Goal: Book appointment/travel/reservation

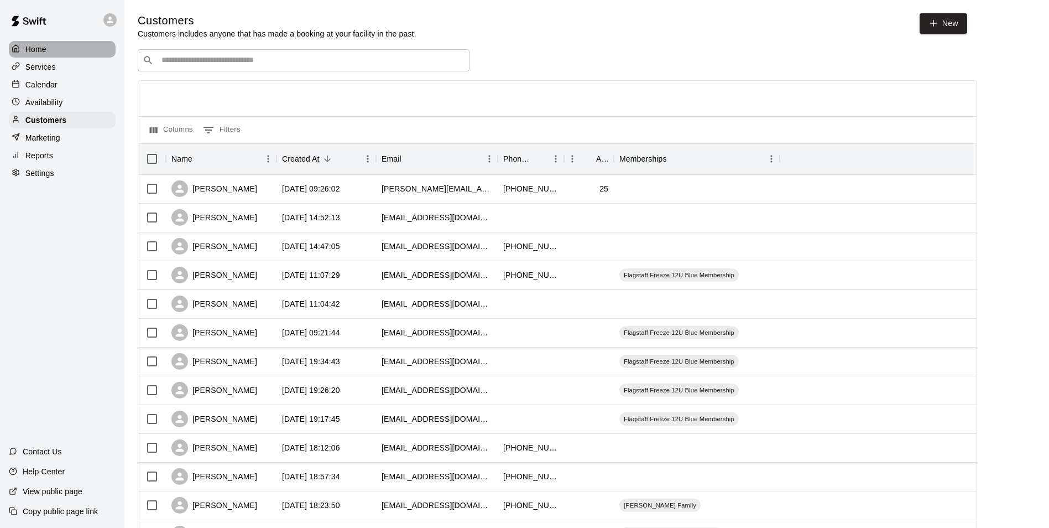
click at [35, 47] on p "Home" at bounding box center [35, 49] width 21 height 11
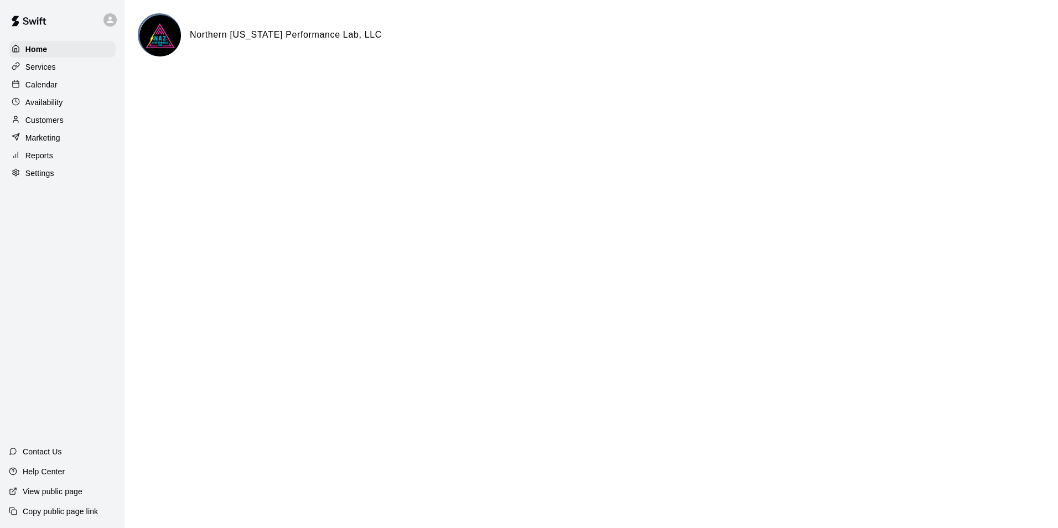
click at [37, 85] on p "Calendar" at bounding box center [41, 84] width 32 height 11
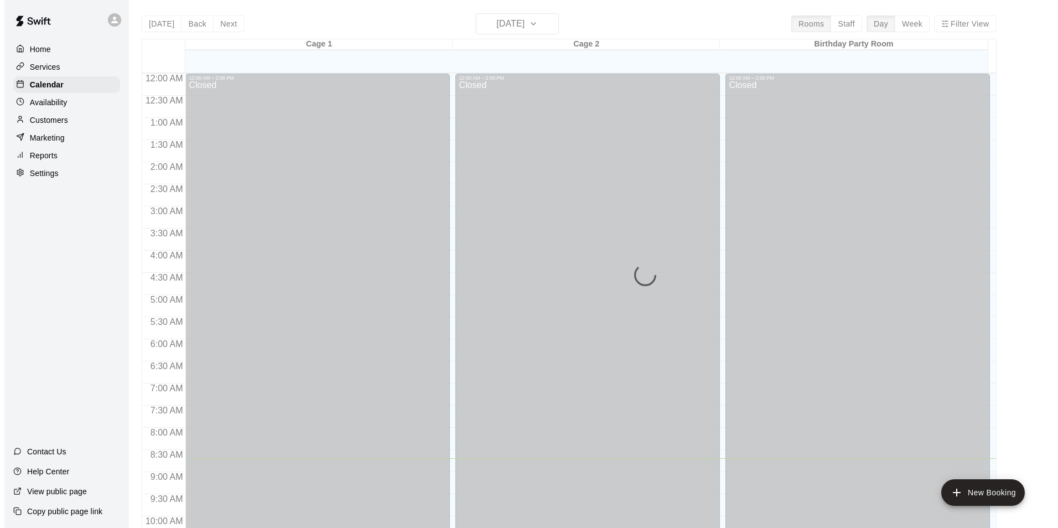
scroll to position [384, 0]
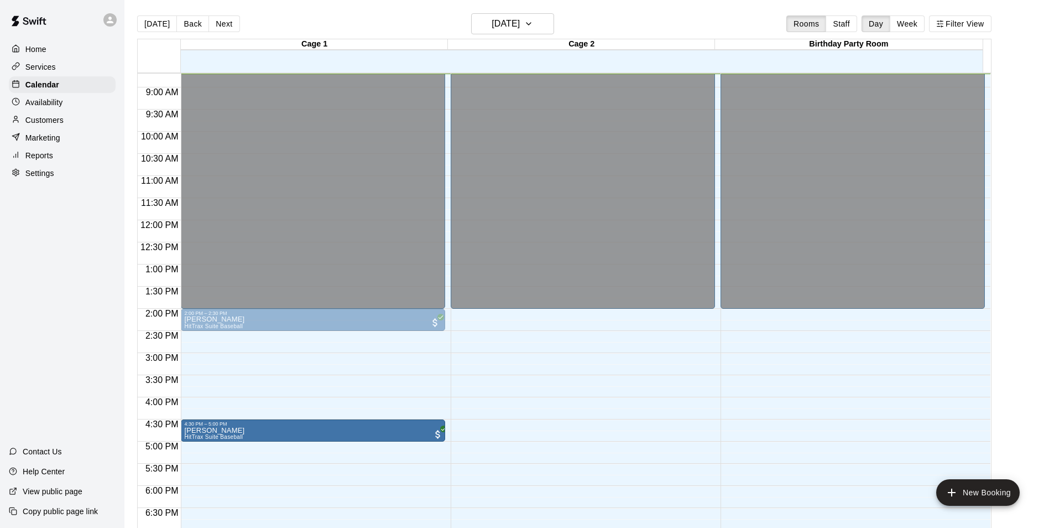
drag, startPoint x: 338, startPoint y: 430, endPoint x: 391, endPoint y: 431, distance: 52.6
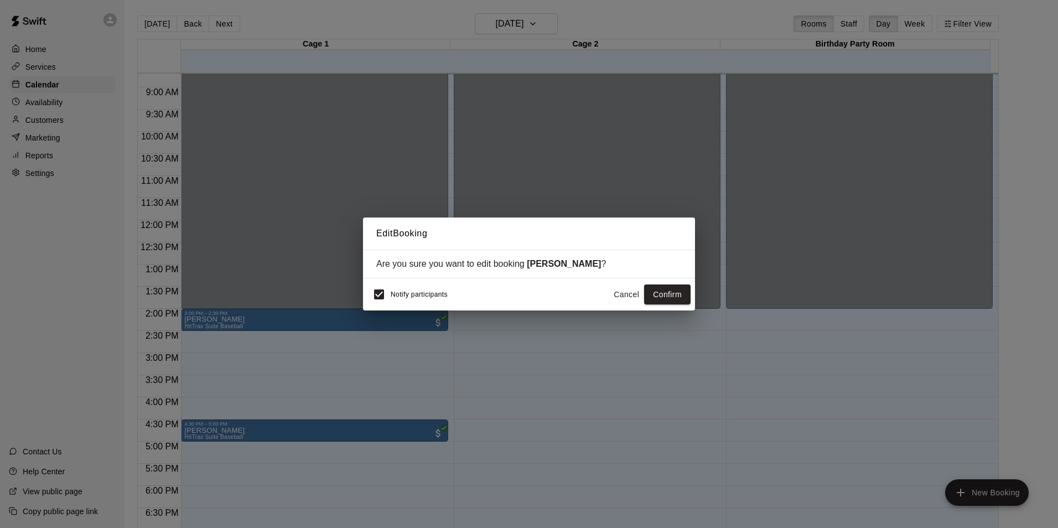
click at [624, 297] on button "Cancel" at bounding box center [625, 294] width 35 height 20
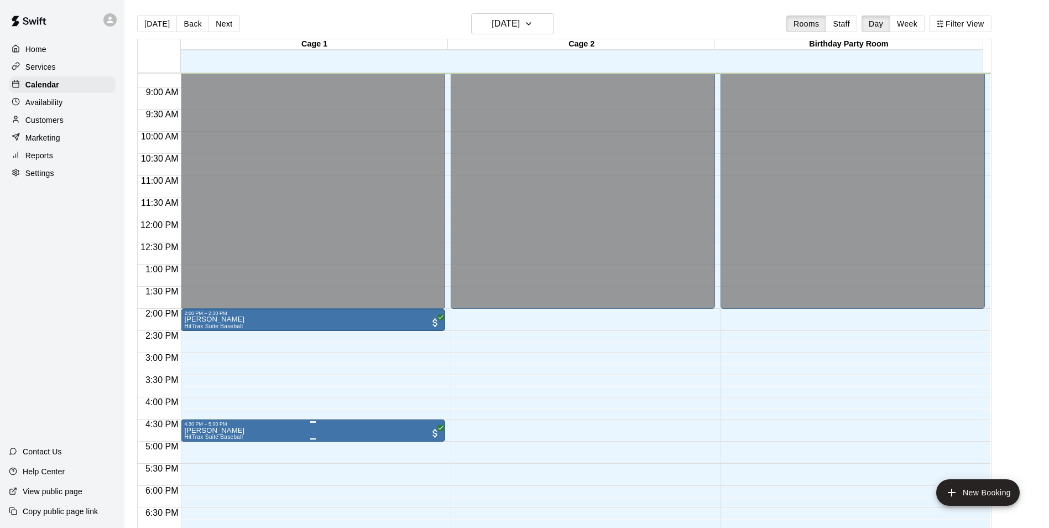
click at [330, 426] on div "4:30 PM – 5:00 PM" at bounding box center [313, 424] width 258 height 6
click at [195, 434] on icon "edit" at bounding box center [195, 433] width 10 height 10
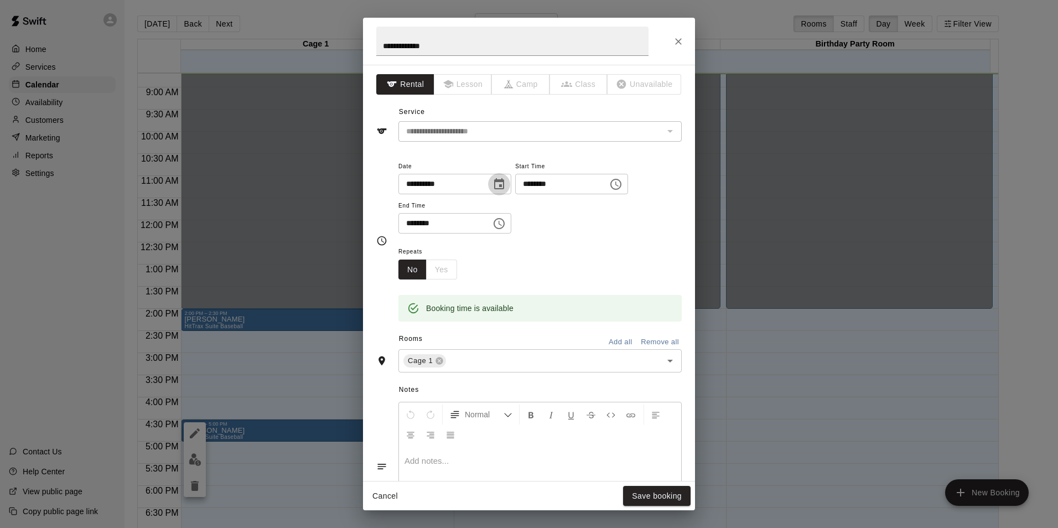
click at [504, 185] on icon "Choose date, selected date is Oct 10, 2025" at bounding box center [499, 183] width 10 height 11
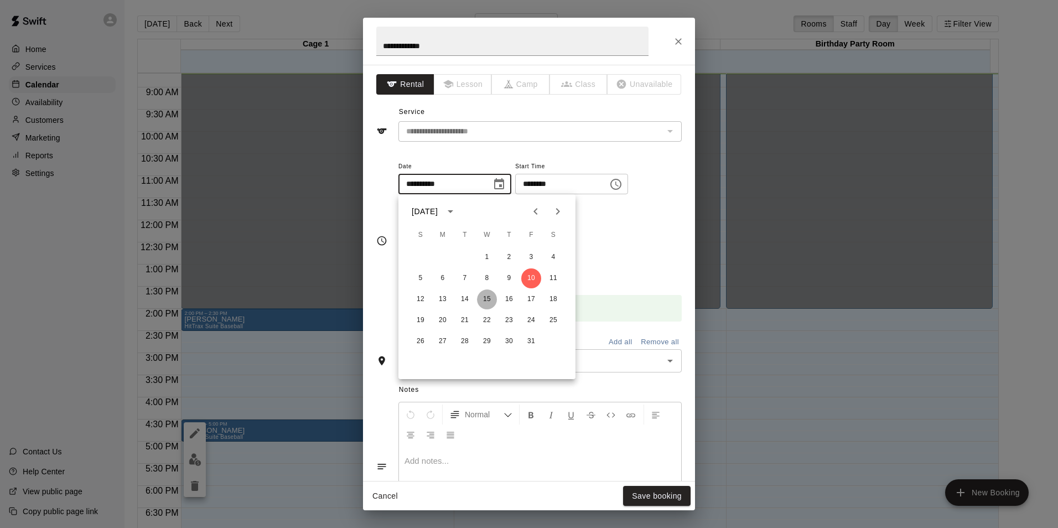
click at [488, 303] on button "15" at bounding box center [487, 299] width 20 height 20
type input "**********"
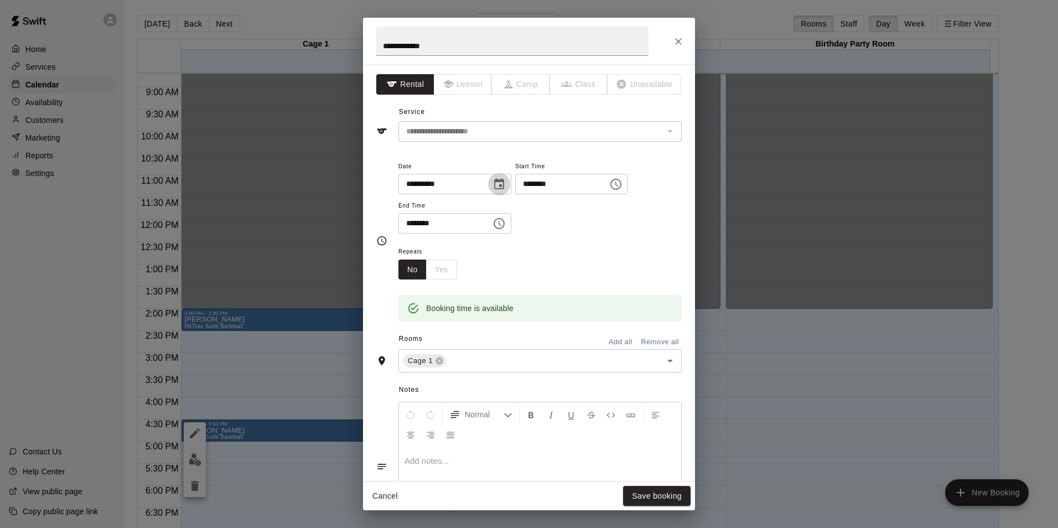
click at [506, 183] on icon "Choose date, selected date is Oct 15, 2025" at bounding box center [498, 184] width 13 height 13
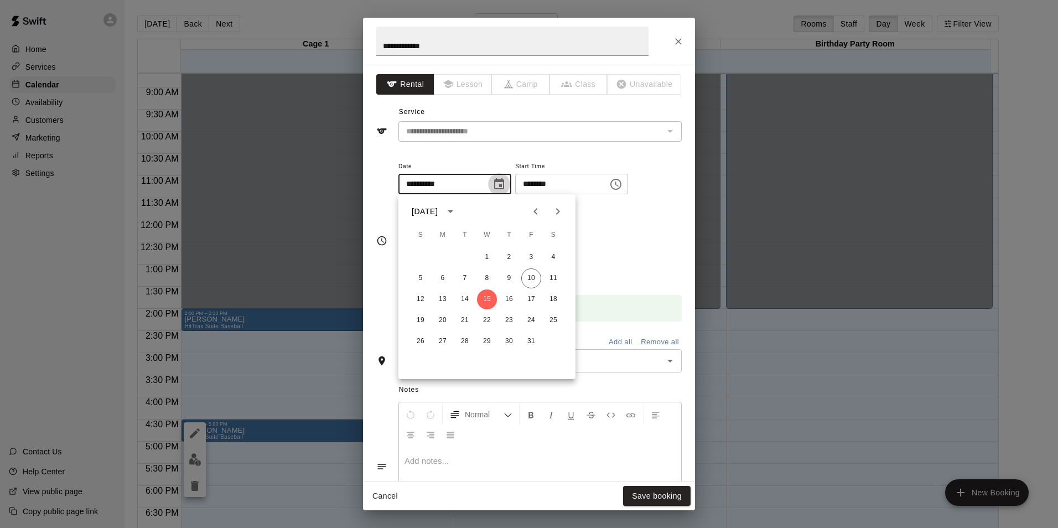
click at [506, 183] on icon "Choose date, selected date is Oct 15, 2025" at bounding box center [498, 184] width 13 height 13
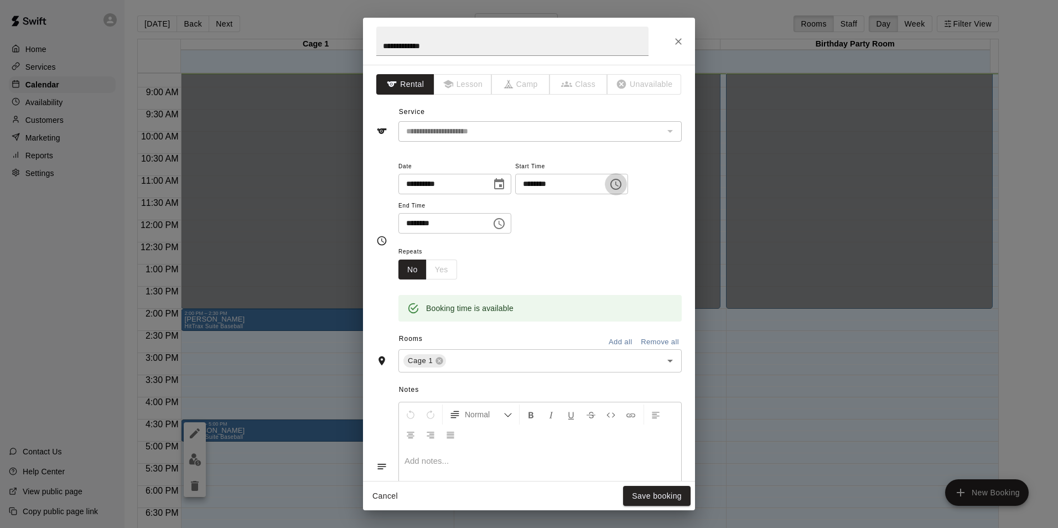
click at [622, 178] on icon "Choose time, selected time is 4:30 PM" at bounding box center [615, 184] width 13 height 13
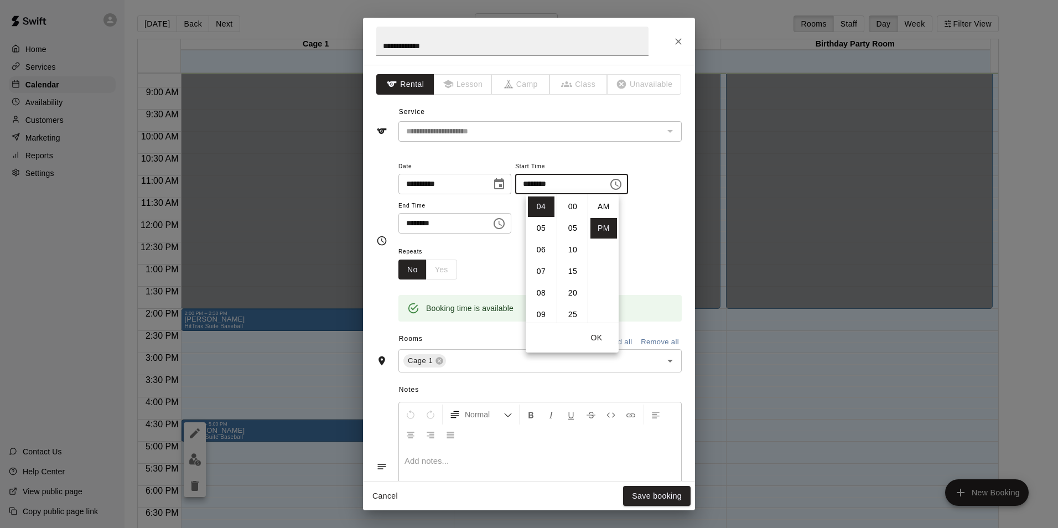
scroll to position [20, 0]
click at [539, 225] on li "05" at bounding box center [541, 228] width 27 height 20
click at [576, 207] on li "00" at bounding box center [572, 206] width 27 height 20
type input "********"
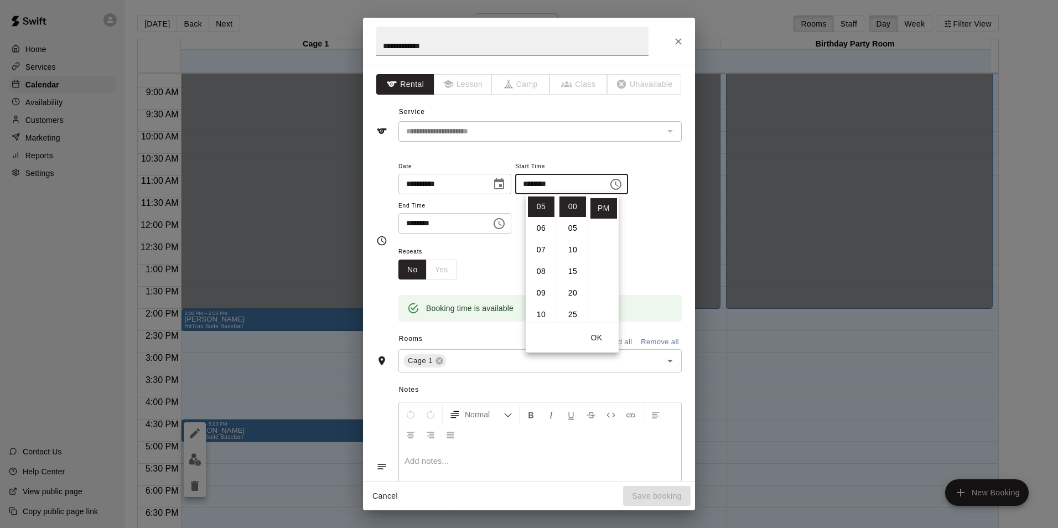
click at [659, 157] on div "**********" at bounding box center [528, 240] width 305 height 180
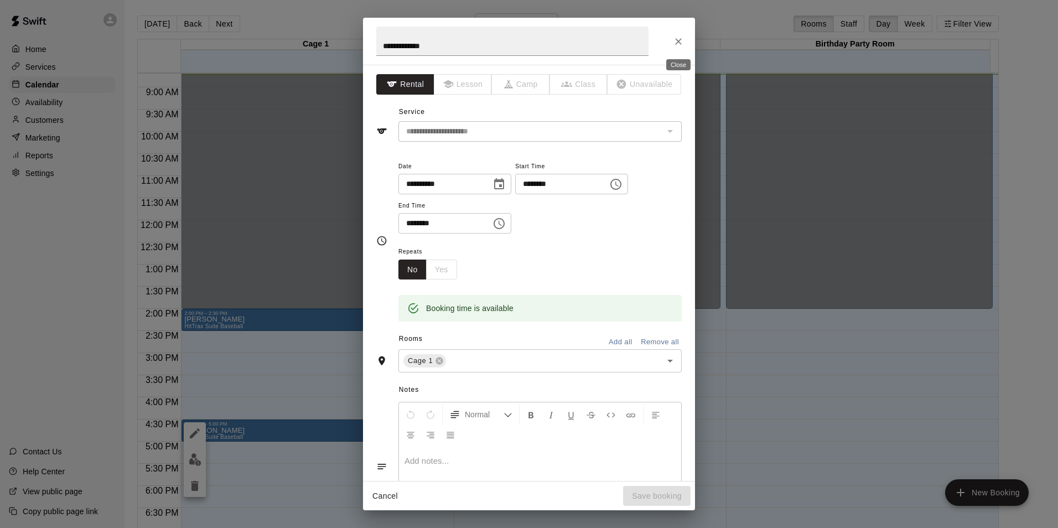
click at [675, 44] on icon "Close" at bounding box center [678, 41] width 11 height 11
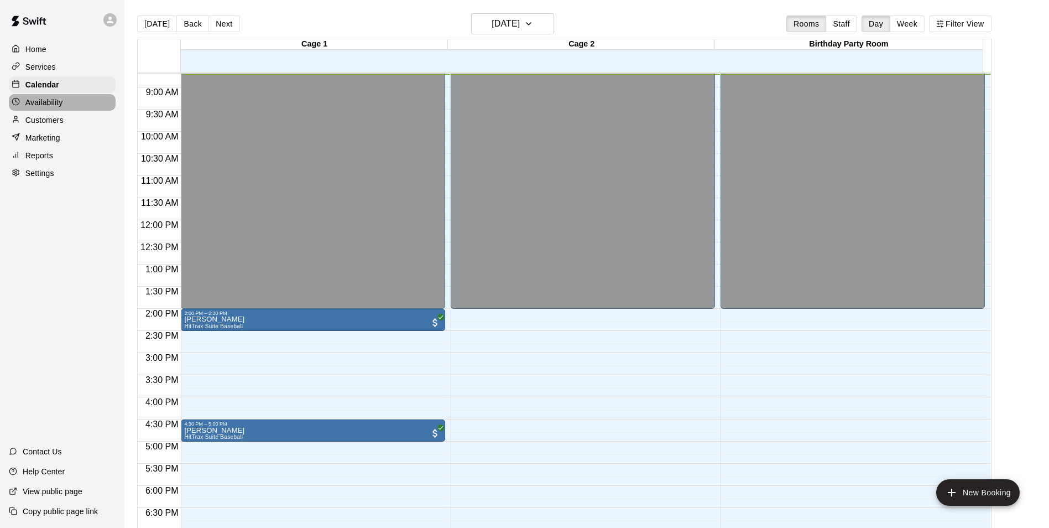
click at [52, 102] on p "Availability" at bounding box center [44, 102] width 38 height 11
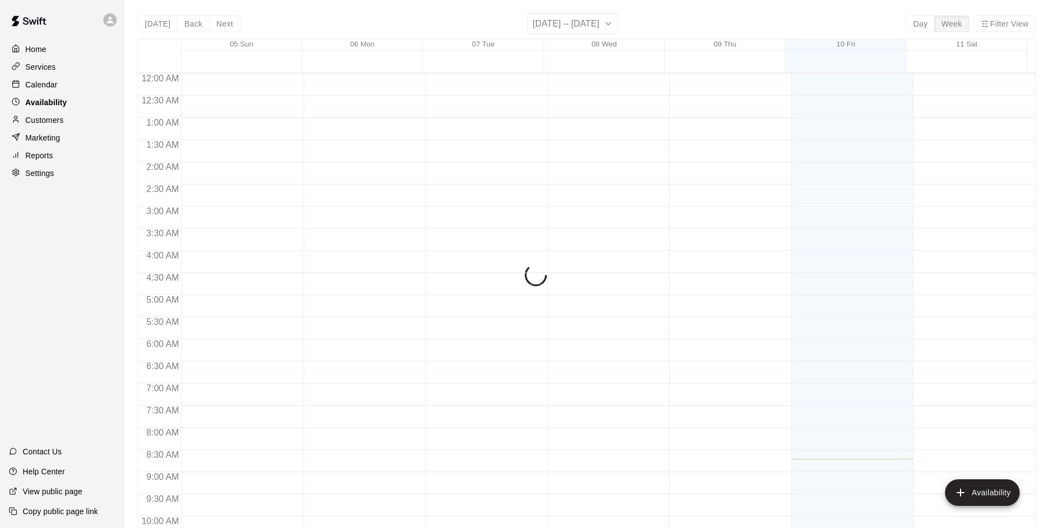
scroll to position [386, 0]
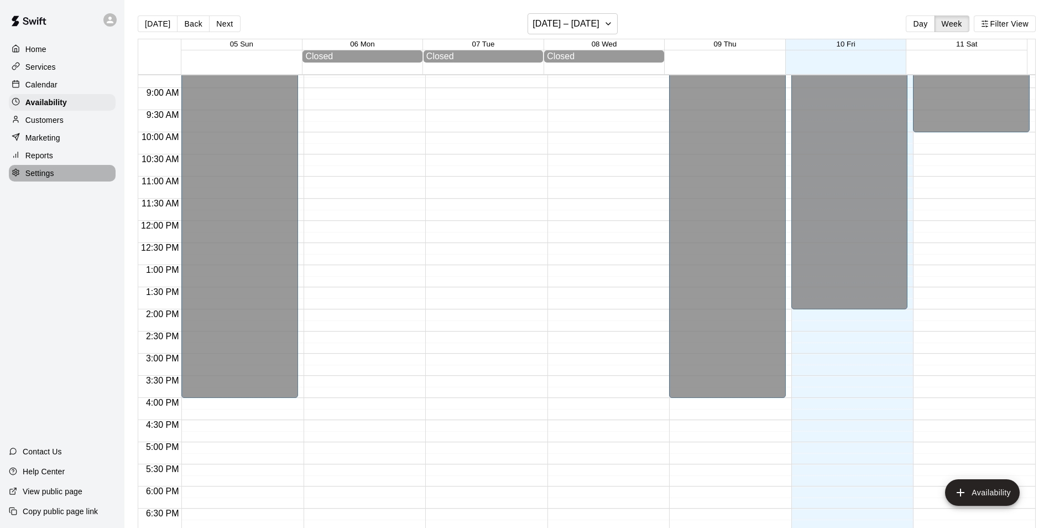
click at [48, 173] on p "Settings" at bounding box center [39, 173] width 29 height 11
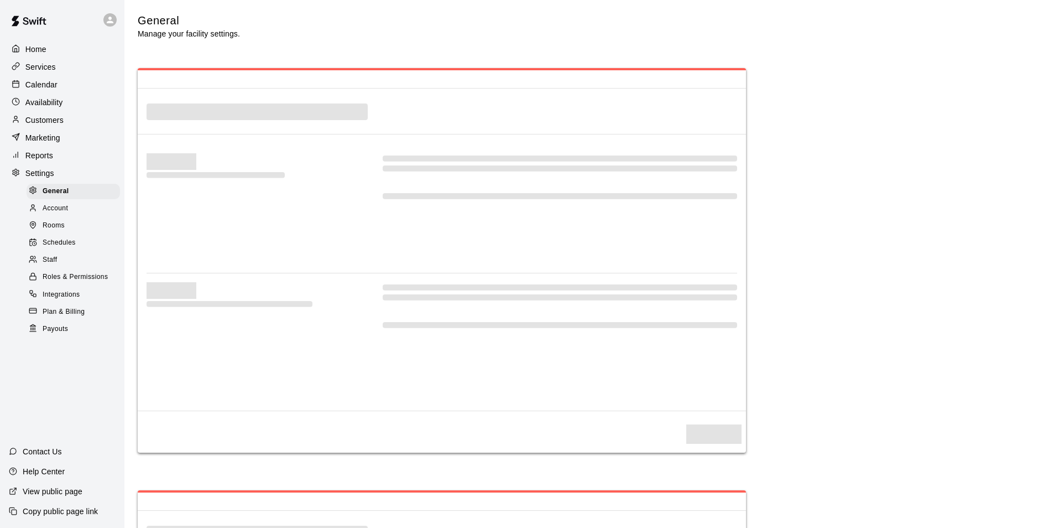
scroll to position [2358, 0]
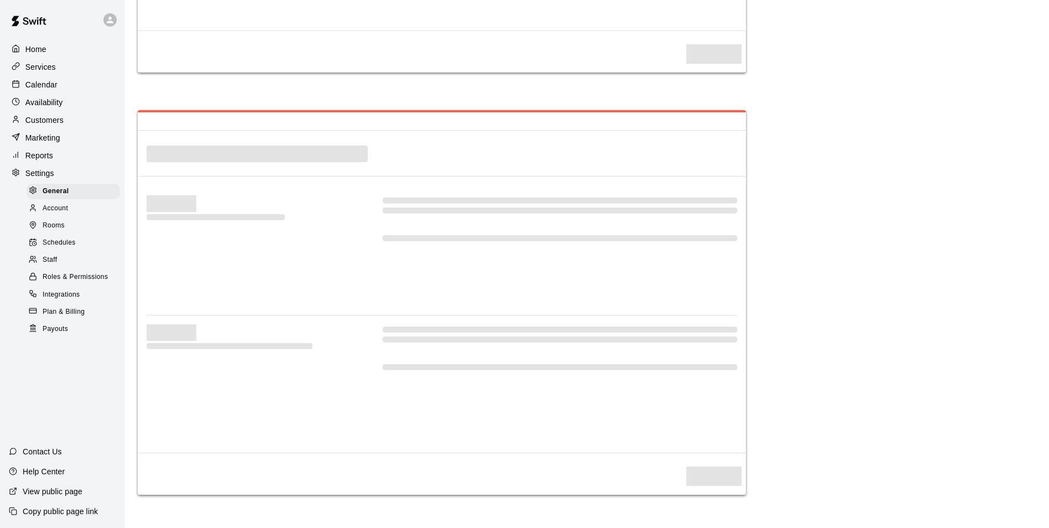
select select "**"
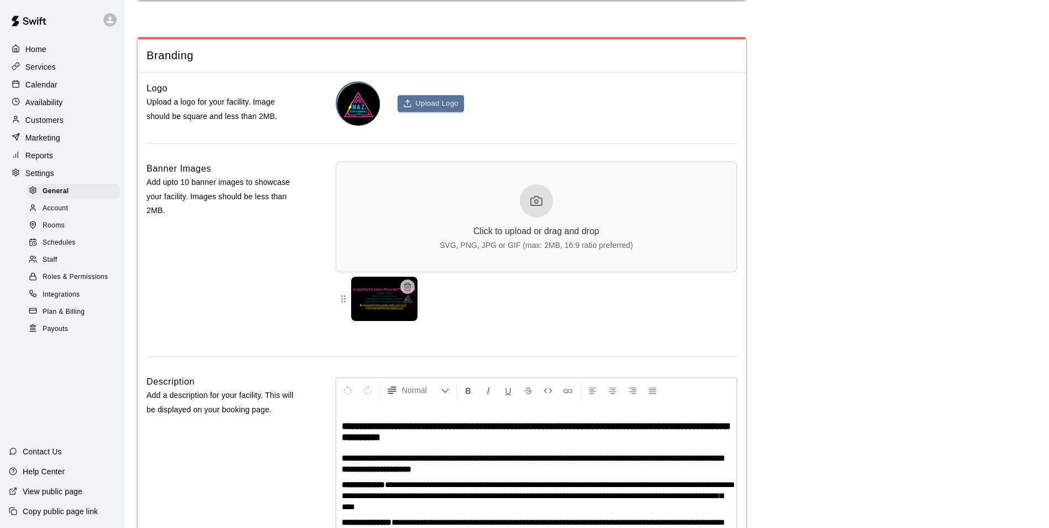
scroll to position [2479, 0]
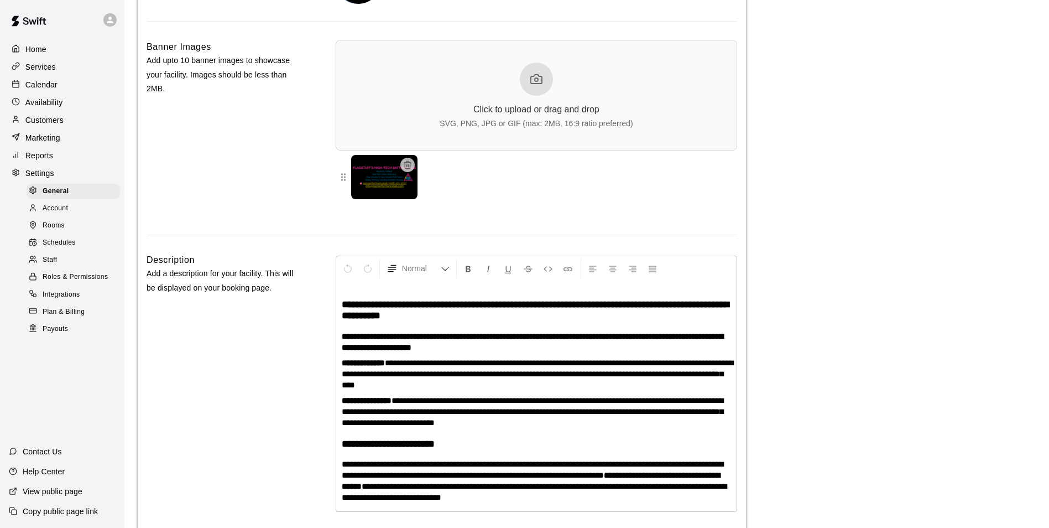
click at [54, 248] on span "Schedules" at bounding box center [59, 242] width 33 height 11
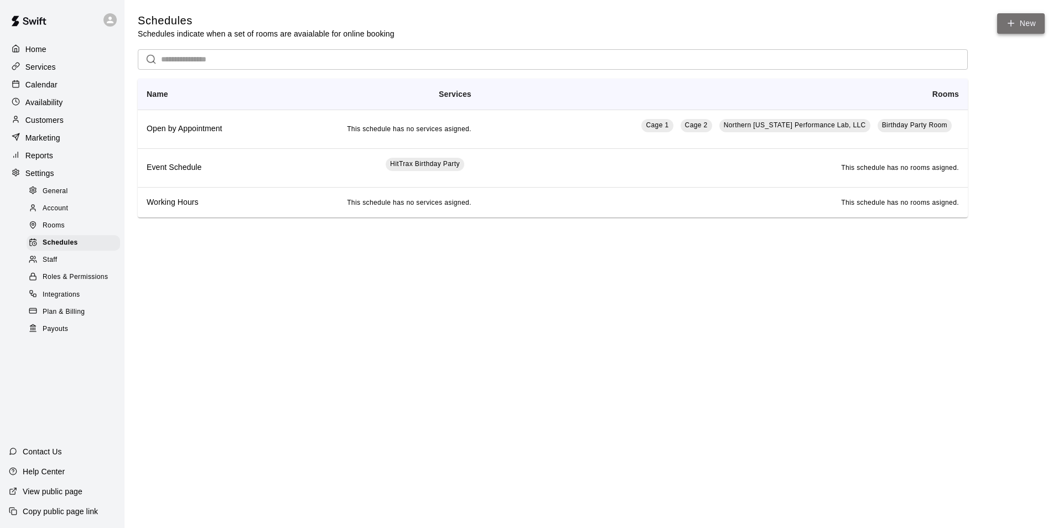
click at [1014, 22] on icon at bounding box center [1011, 23] width 10 height 10
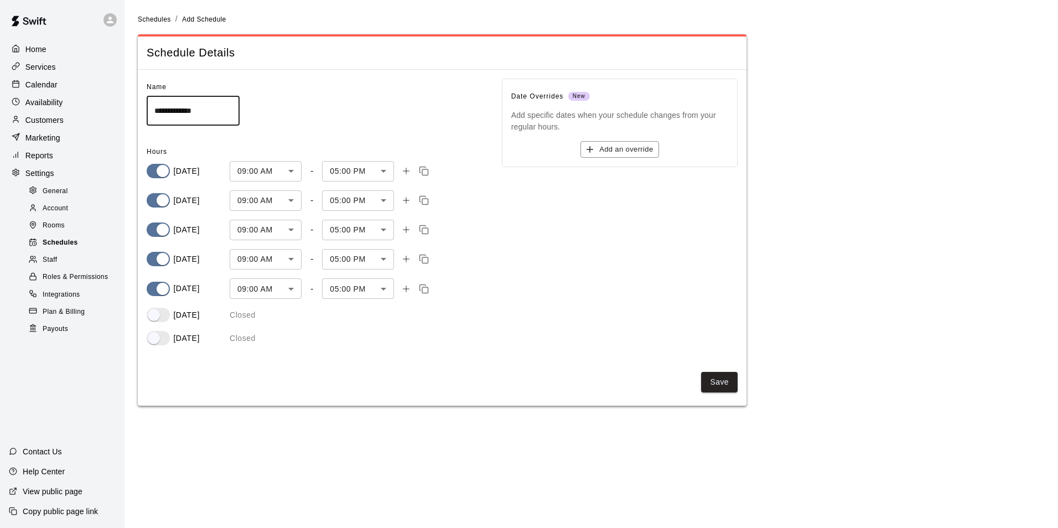
click at [91, 251] on div "Schedules" at bounding box center [73, 242] width 93 height 15
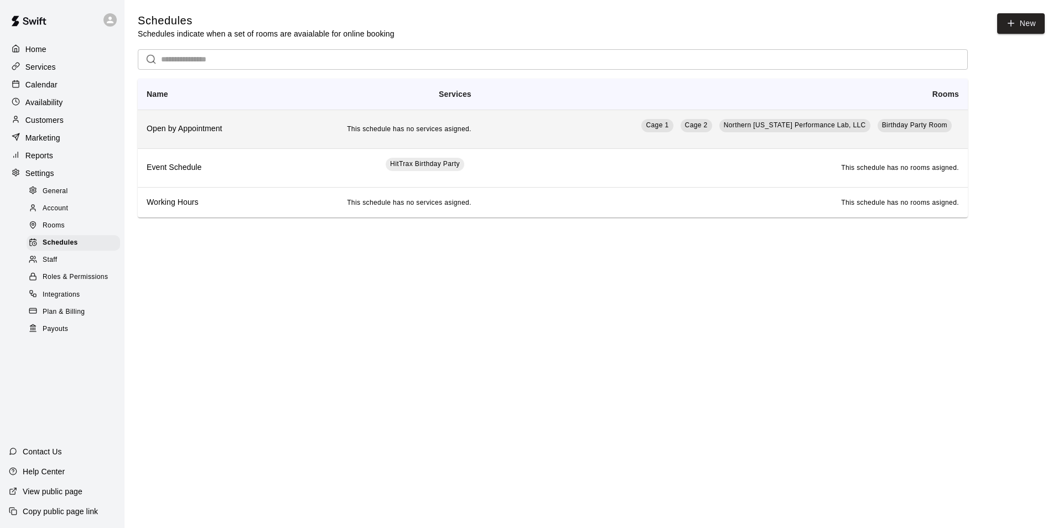
click at [609, 134] on td "Cage 1 Cage 2 Northern [US_STATE] Performance Lab, LLC Birthday Party Room" at bounding box center [723, 129] width 487 height 39
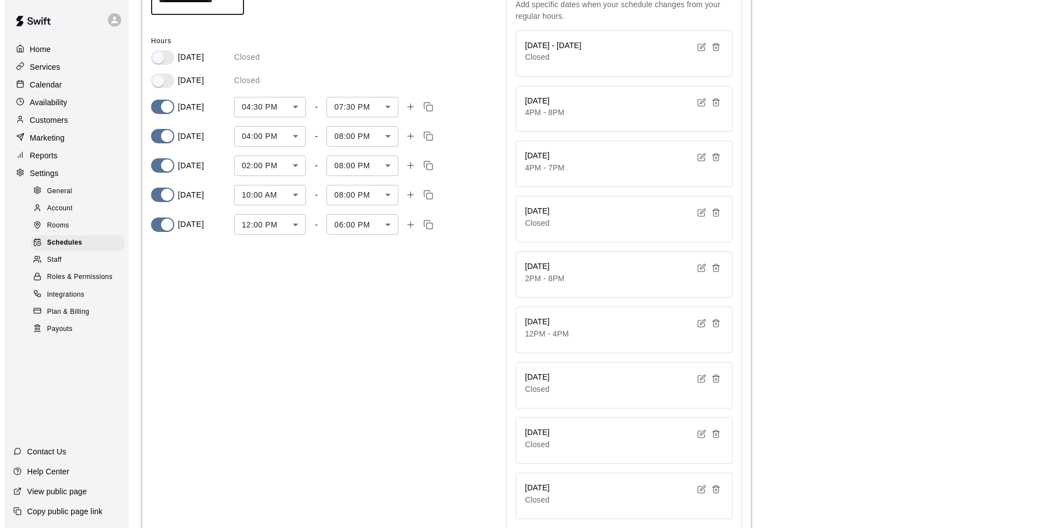
scroll to position [166, 0]
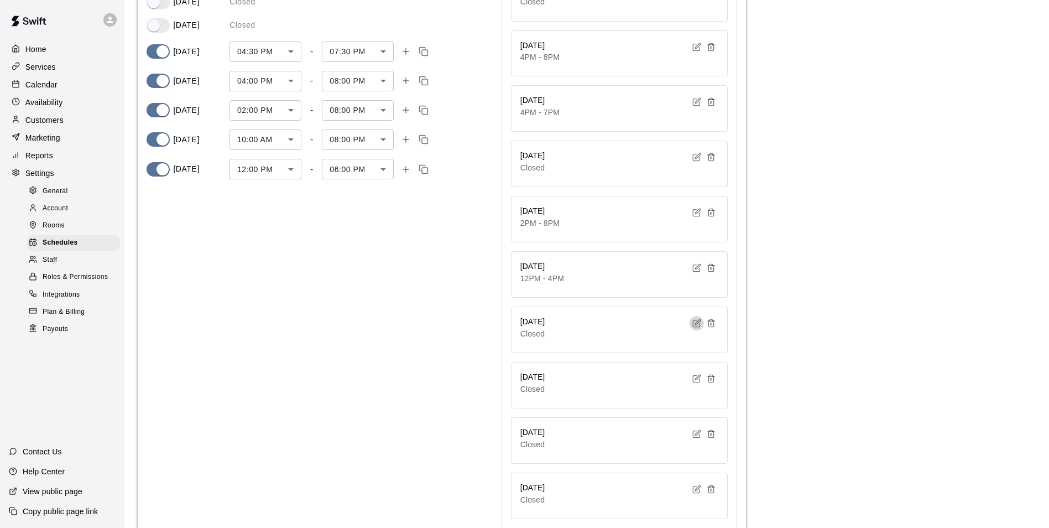
click at [699, 324] on icon "button" at bounding box center [696, 323] width 9 height 9
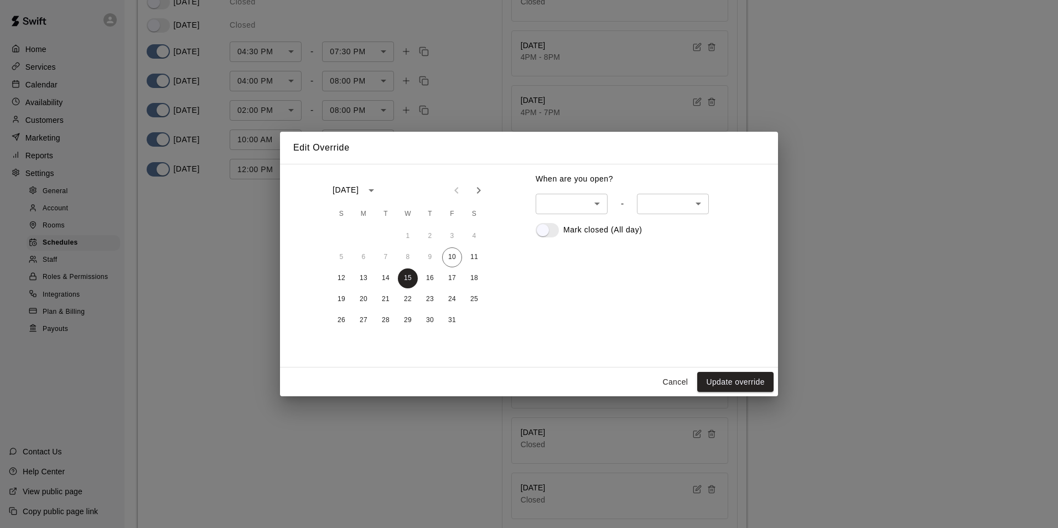
click at [594, 205] on body "**********" at bounding box center [529, 226] width 1058 height 785
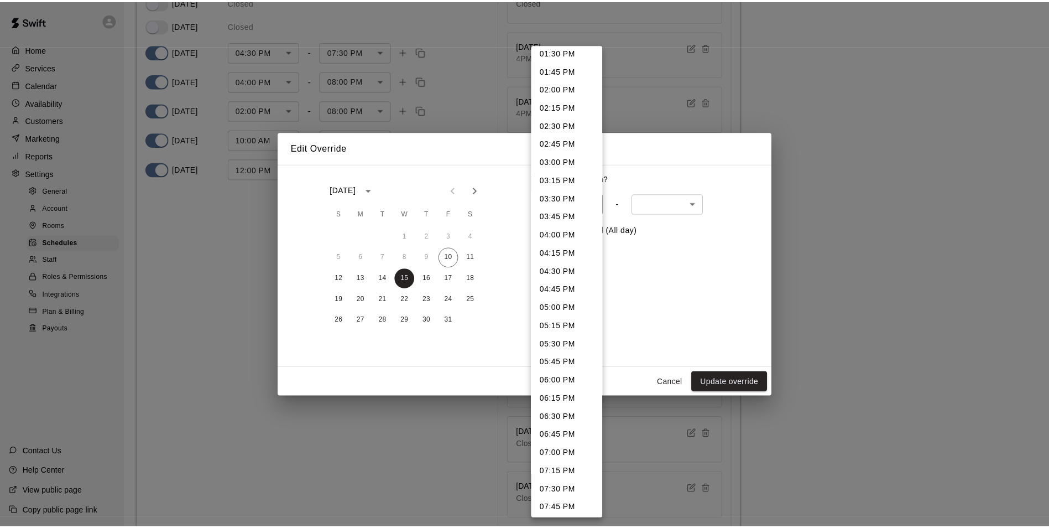
scroll to position [996, 0]
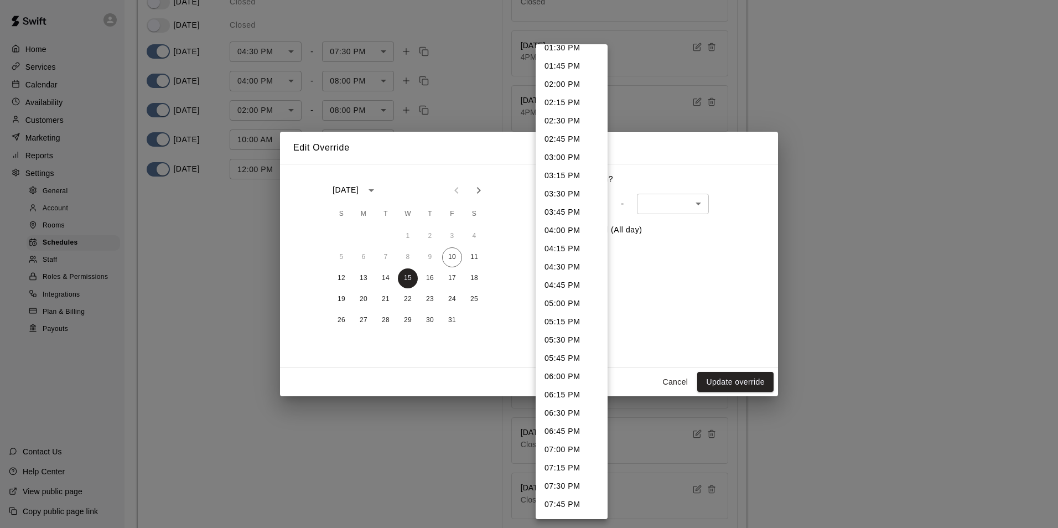
click at [576, 289] on li "04:45 PM" at bounding box center [571, 285] width 72 height 18
type input "****"
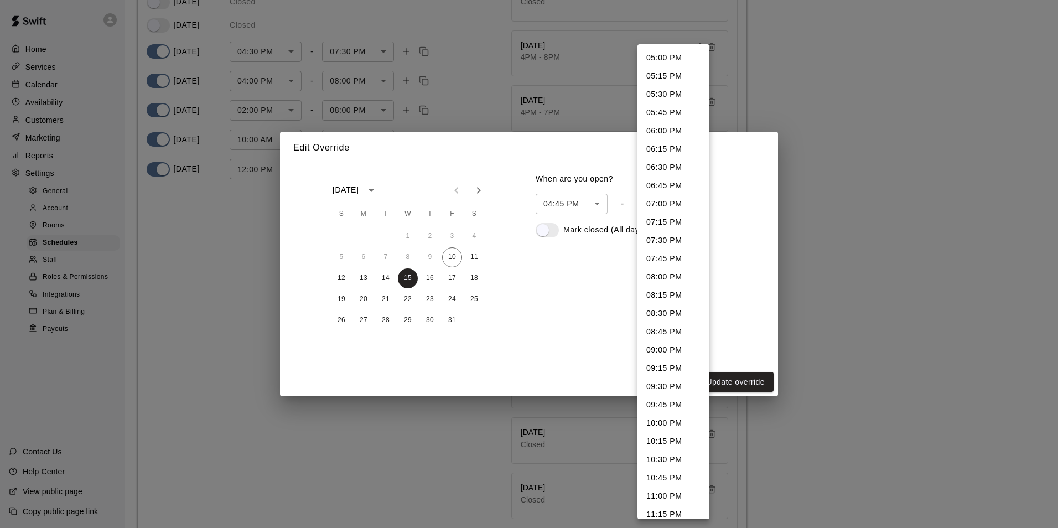
click at [691, 209] on body "**********" at bounding box center [529, 226] width 1058 height 785
click at [679, 165] on li "06:30 PM" at bounding box center [673, 167] width 72 height 18
type input "****"
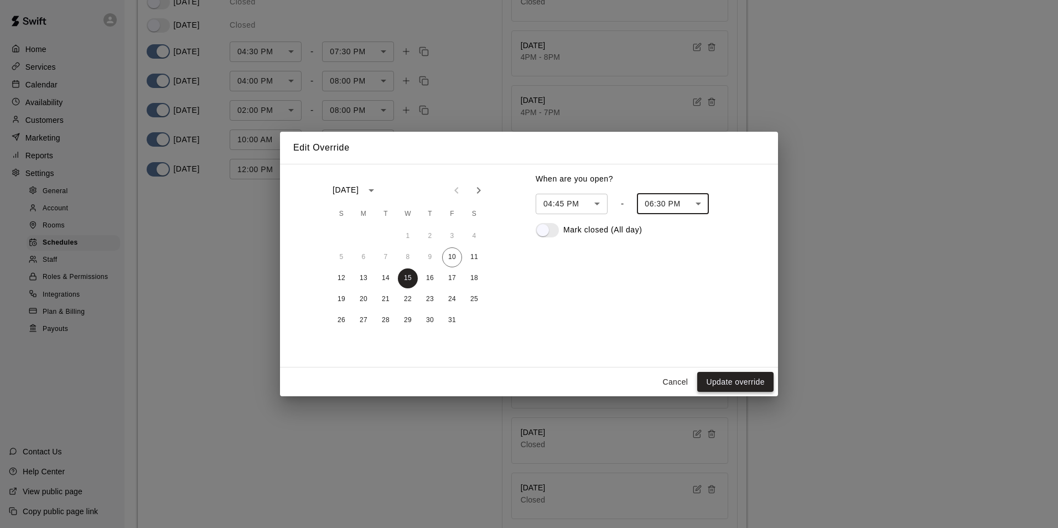
click at [748, 380] on button "Update override" at bounding box center [735, 382] width 76 height 20
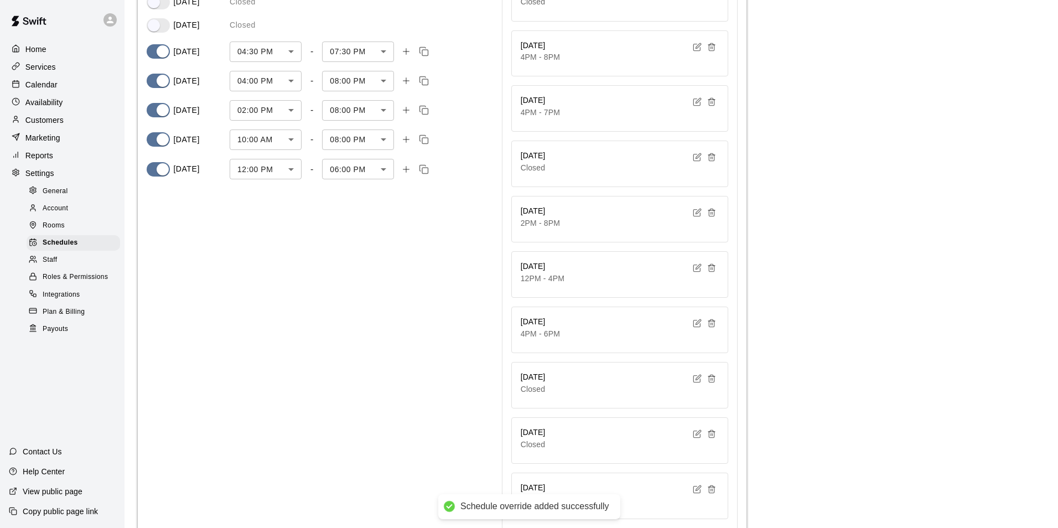
type input "******"
click at [43, 88] on p "Calendar" at bounding box center [41, 84] width 32 height 11
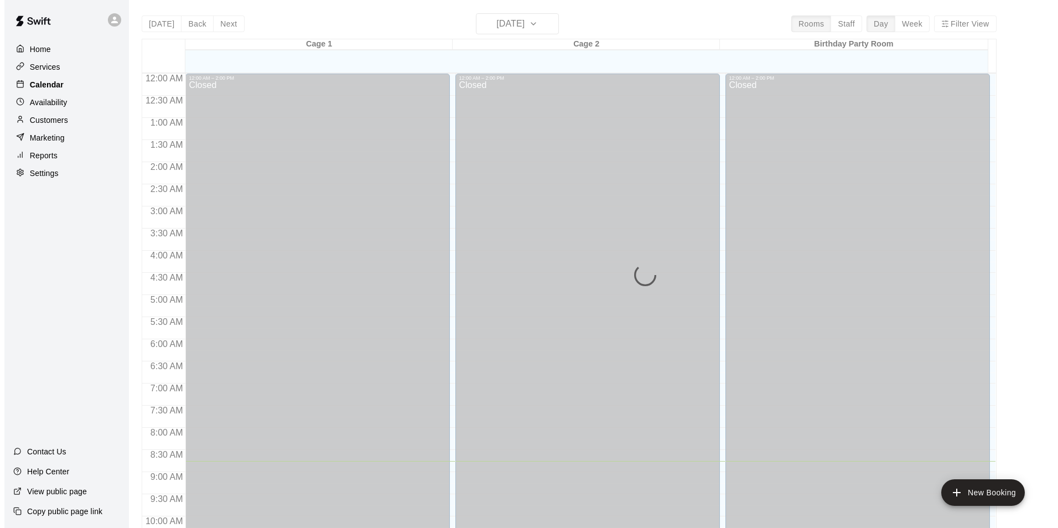
scroll to position [388, 0]
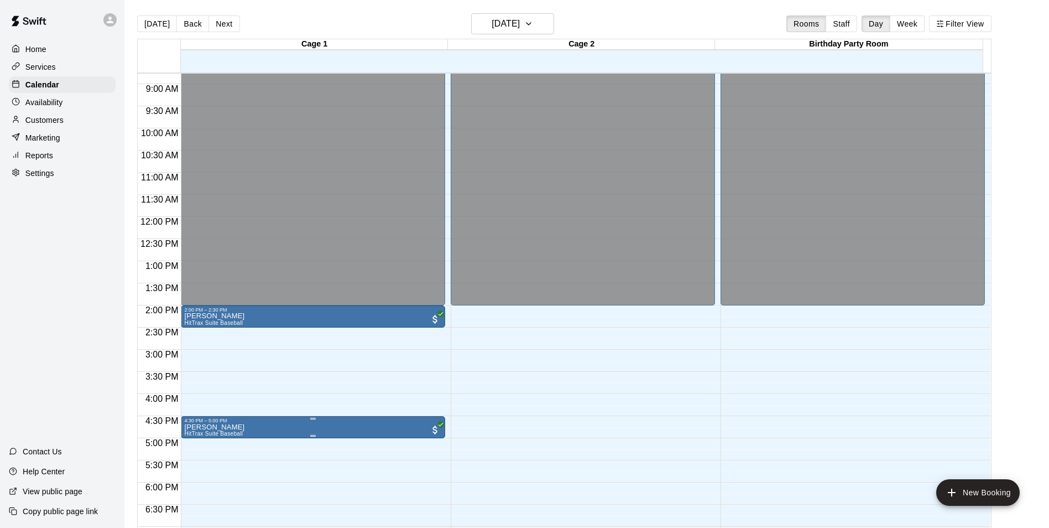
click at [321, 431] on div at bounding box center [529, 264] width 1058 height 528
click at [192, 437] on icon "edit" at bounding box center [194, 436] width 13 height 13
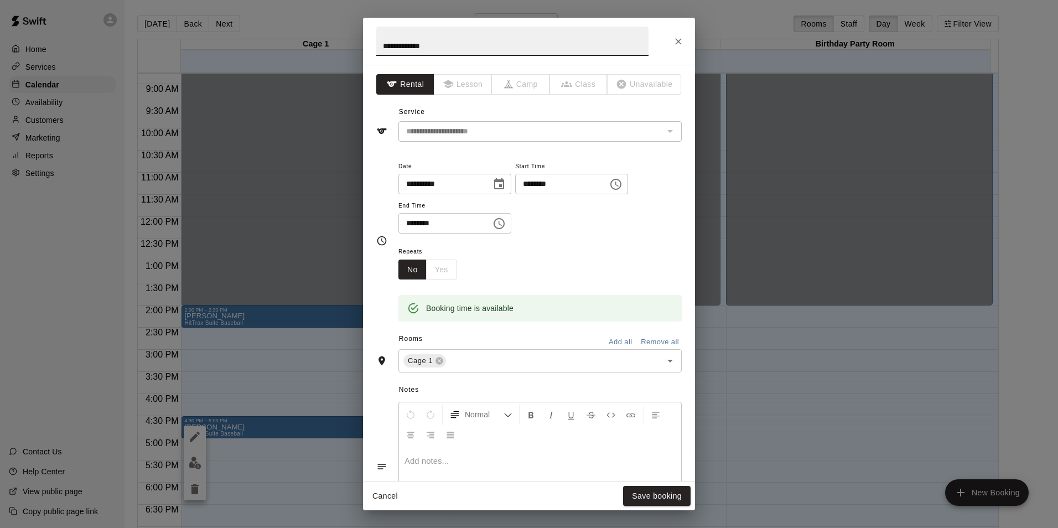
click at [504, 180] on icon "Choose date, selected date is Oct 10, 2025" at bounding box center [499, 183] width 10 height 11
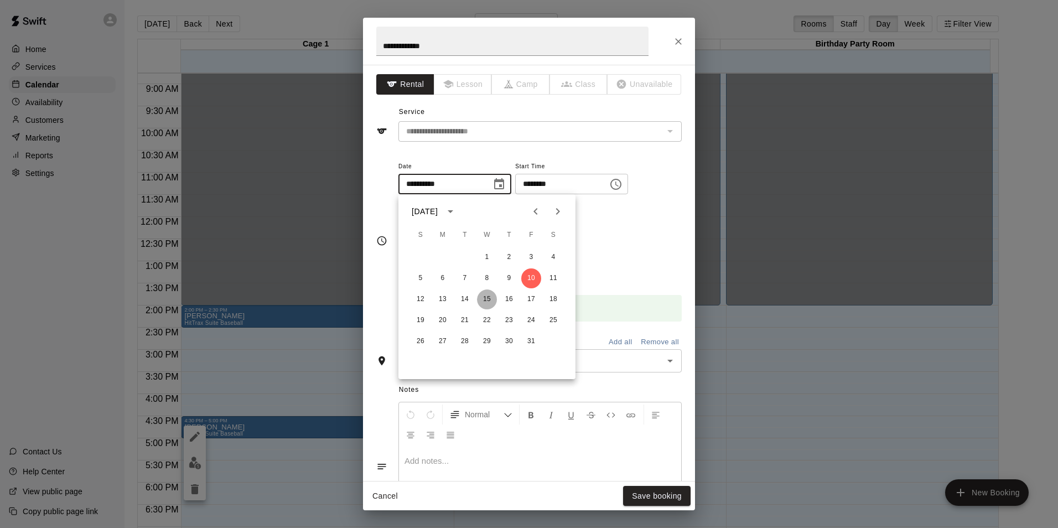
click at [490, 299] on button "15" at bounding box center [487, 299] width 20 height 20
type input "**********"
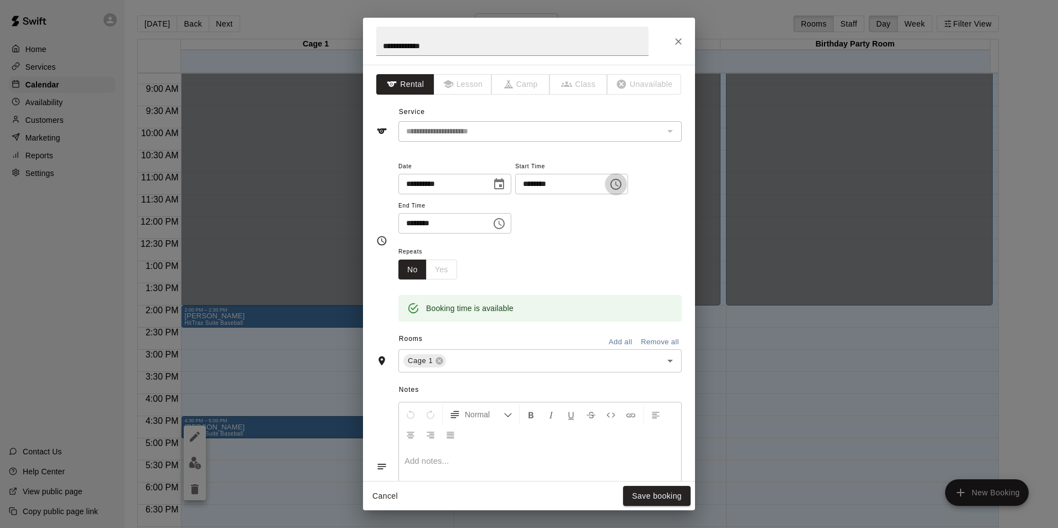
click at [622, 187] on icon "Choose time, selected time is 4:30 PM" at bounding box center [615, 184] width 13 height 13
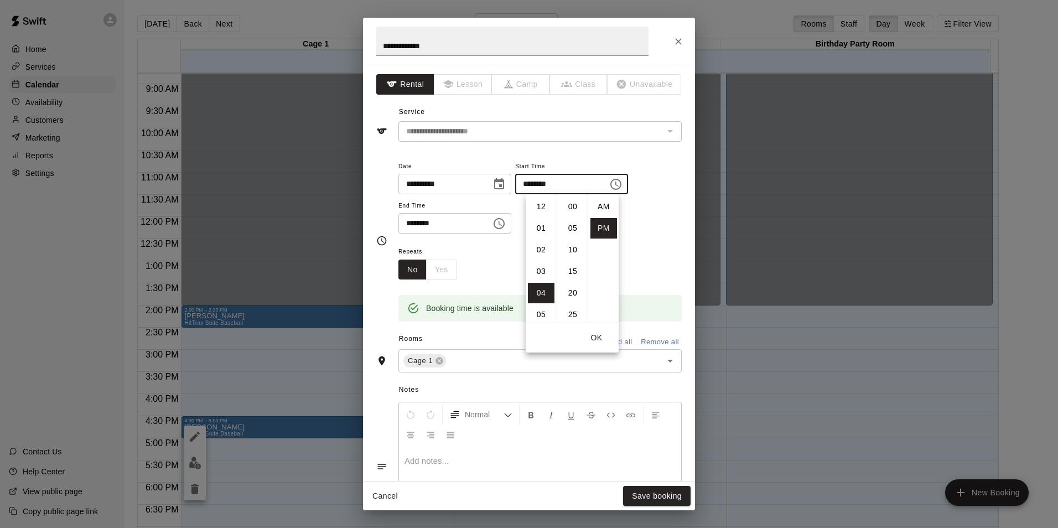
scroll to position [20, 0]
click at [545, 230] on li "05" at bounding box center [541, 228] width 27 height 20
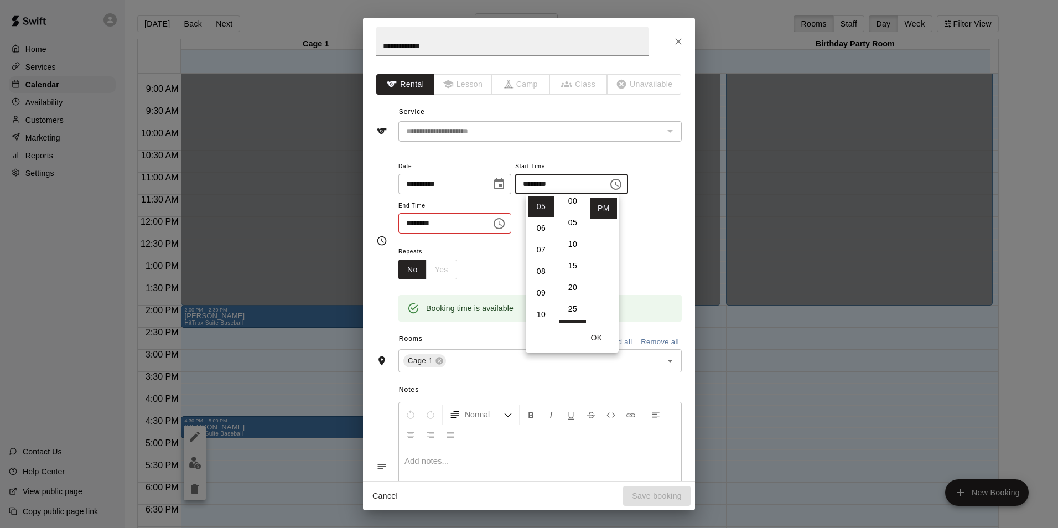
scroll to position [0, 0]
click at [574, 207] on li "00" at bounding box center [572, 206] width 27 height 20
type input "********"
click at [643, 244] on div "**********" at bounding box center [539, 202] width 283 height 86
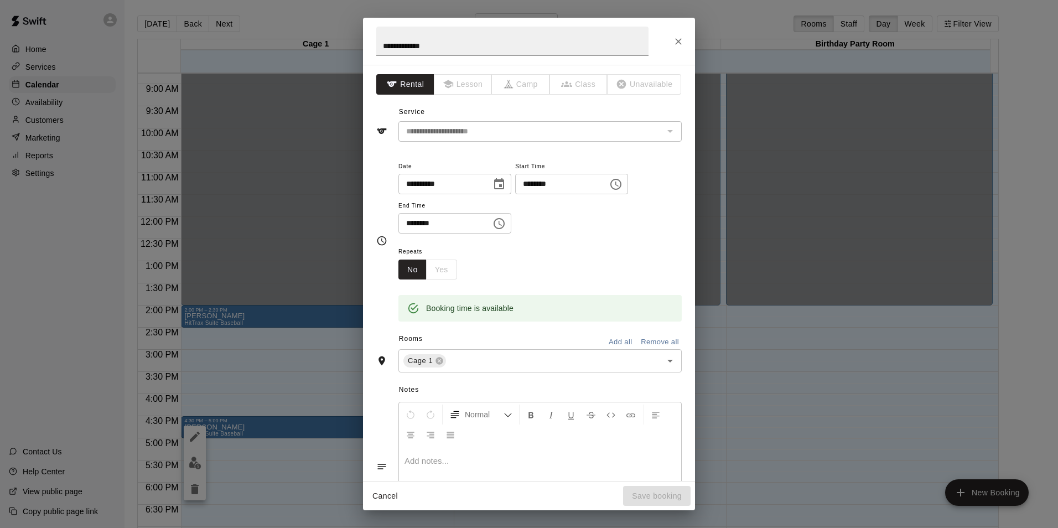
click at [506, 221] on icon "Choose time, selected time is 5:00 PM" at bounding box center [498, 223] width 13 height 13
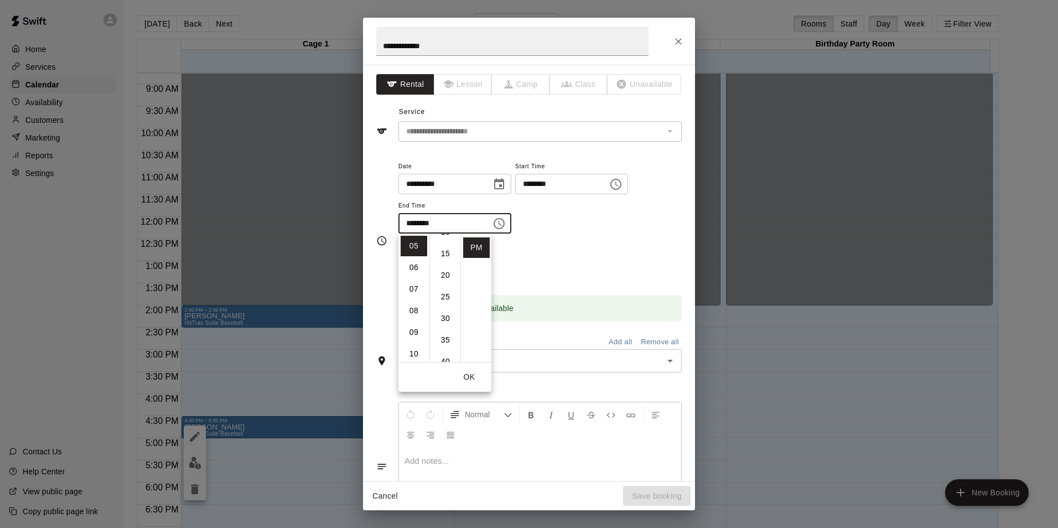
scroll to position [63, 0]
click at [446, 315] on li "30" at bounding box center [445, 312] width 27 height 20
type input "********"
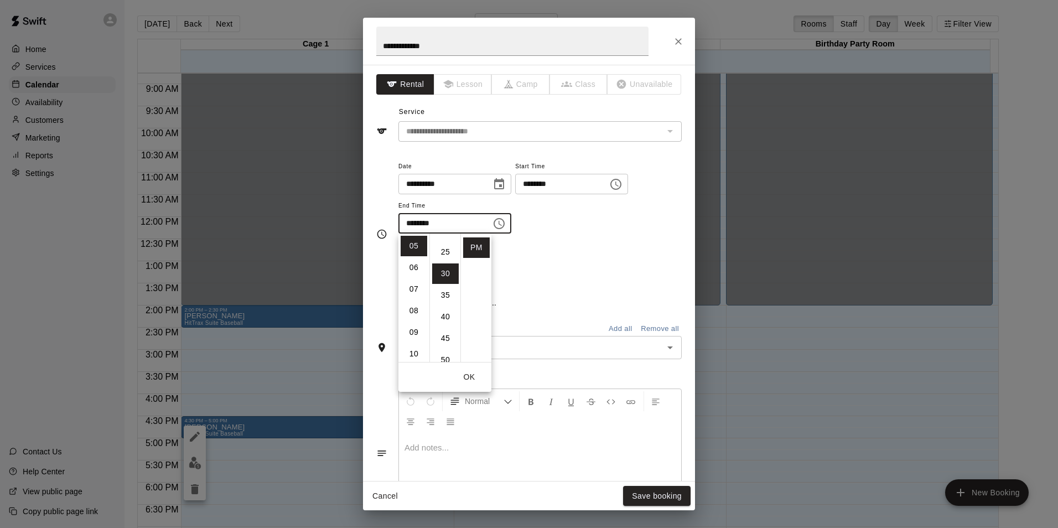
scroll to position [129, 0]
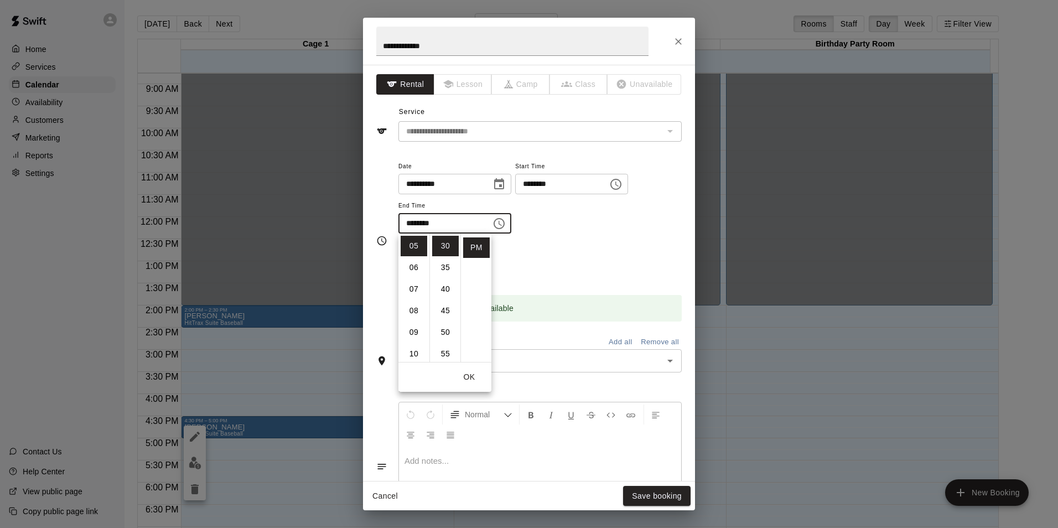
click at [614, 248] on div "Repeats No Yes" at bounding box center [539, 261] width 283 height 35
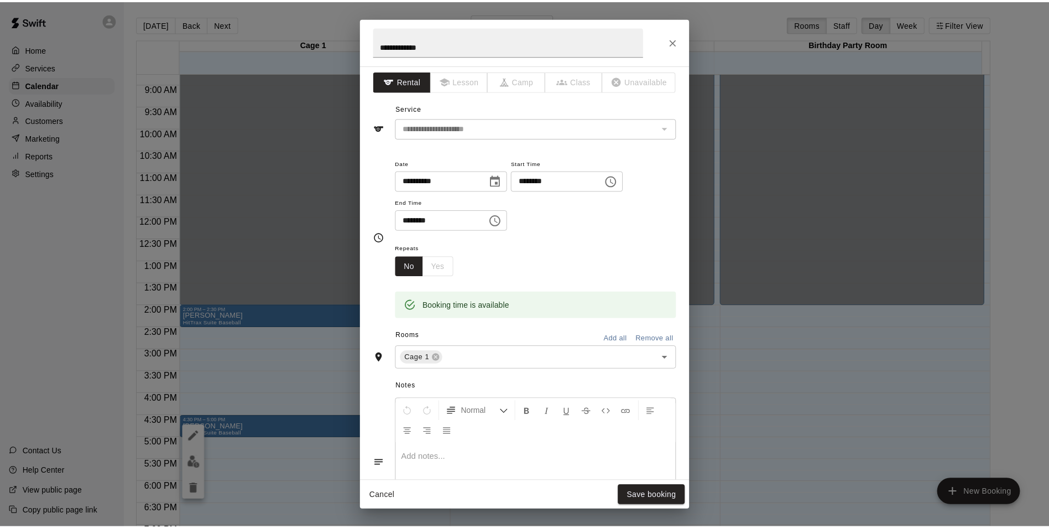
scroll to position [0, 0]
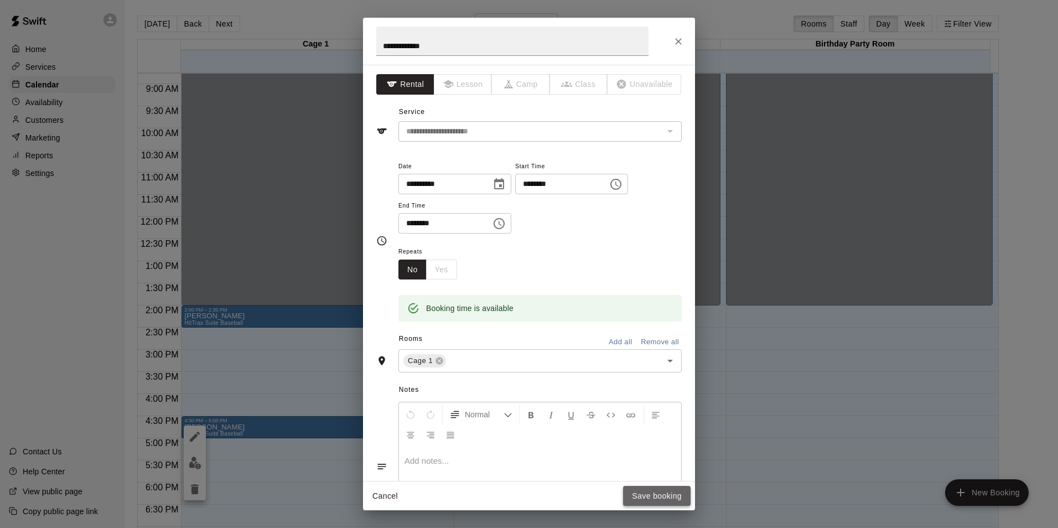
click at [660, 497] on button "Save booking" at bounding box center [656, 496] width 67 height 20
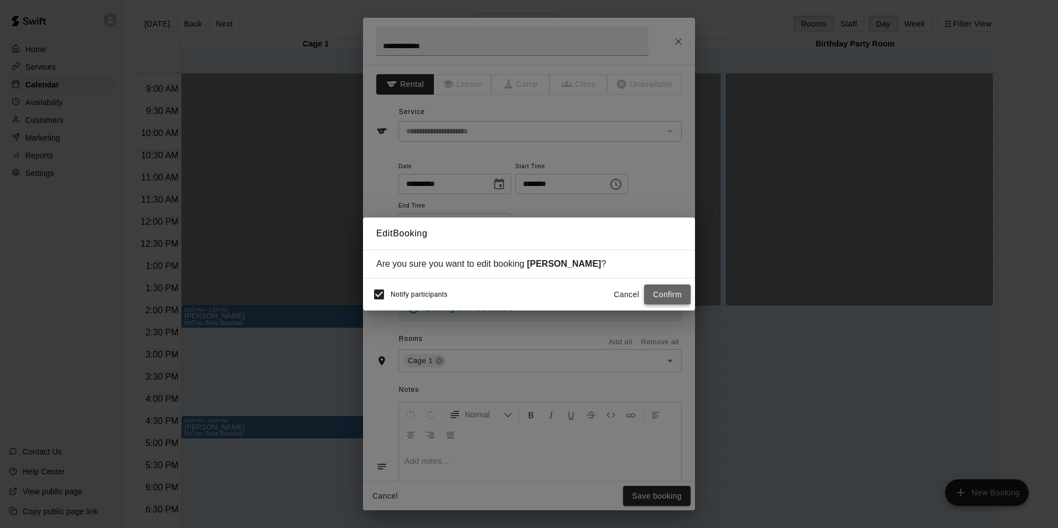
click at [668, 291] on button "Confirm" at bounding box center [667, 294] width 46 height 20
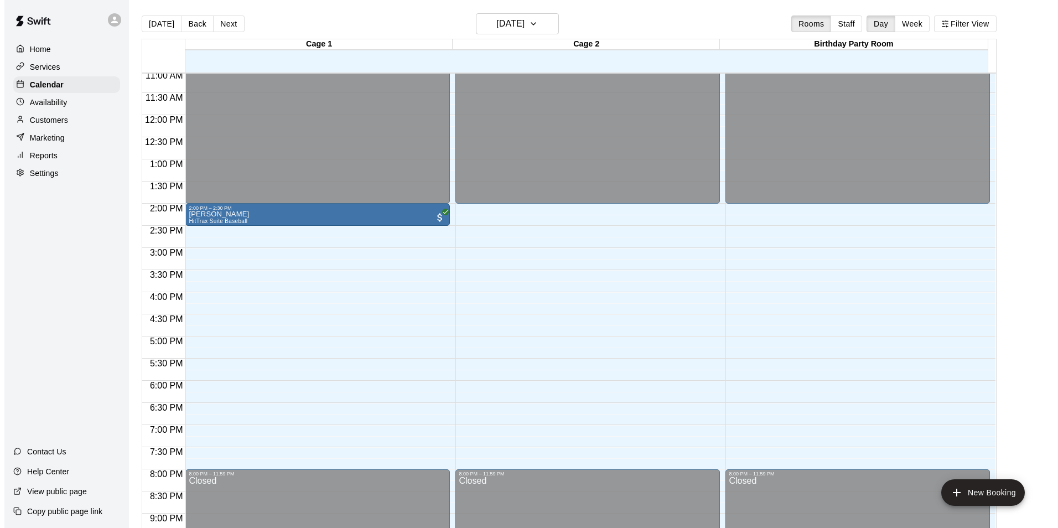
scroll to position [554, 0]
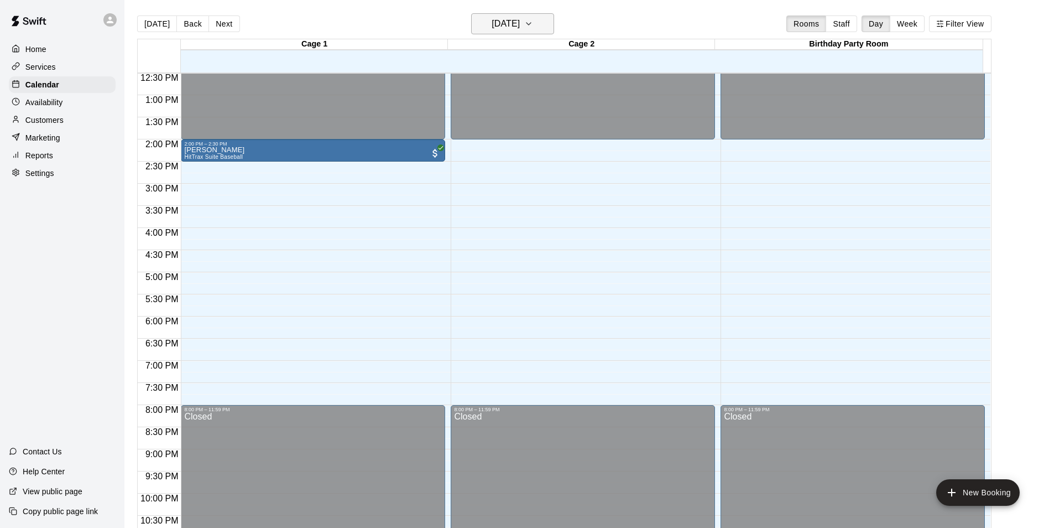
click at [533, 20] on icon "button" at bounding box center [528, 23] width 9 height 13
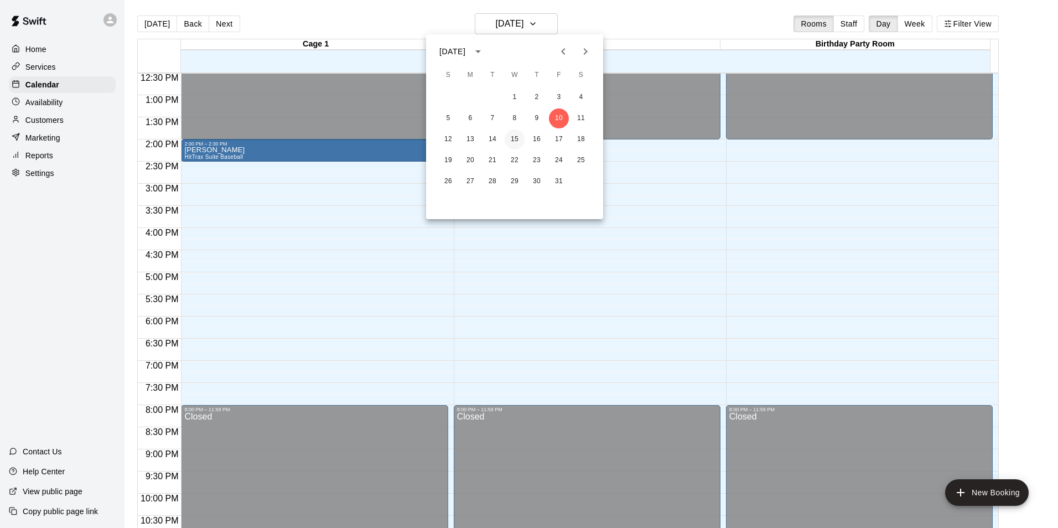
click at [514, 139] on button "15" at bounding box center [514, 139] width 20 height 20
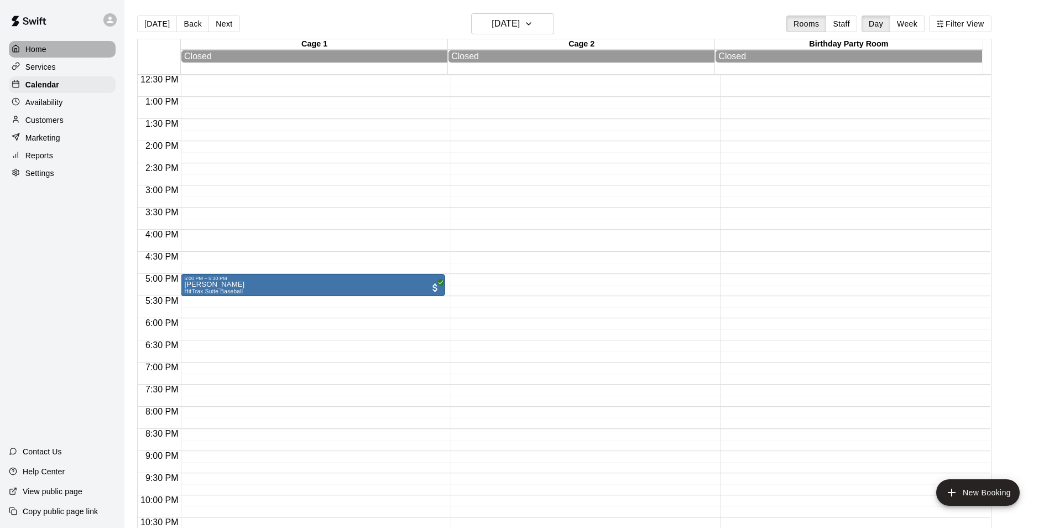
click at [43, 50] on p "Home" at bounding box center [35, 49] width 21 height 11
